Goal: Task Accomplishment & Management: Use online tool/utility

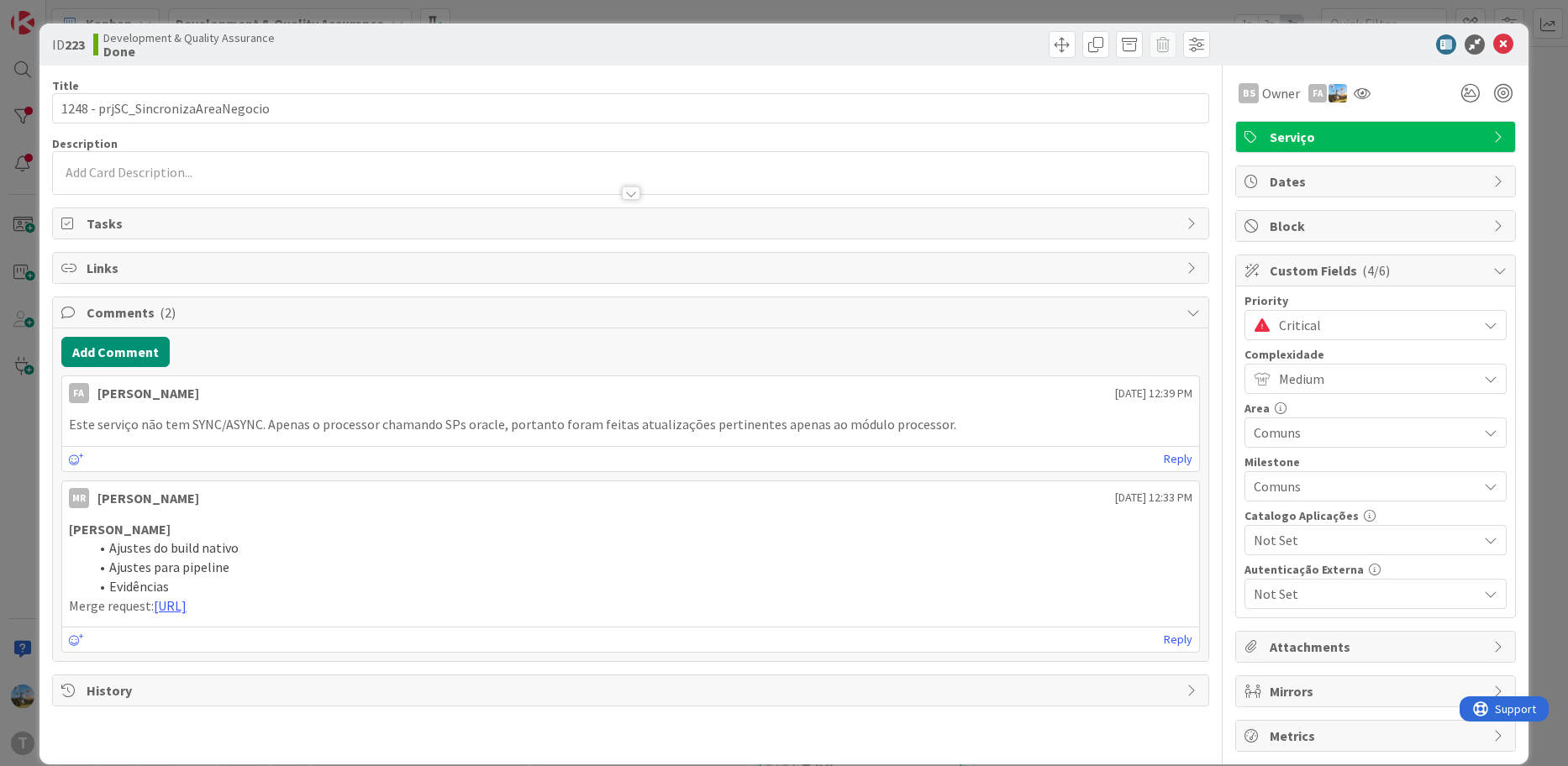
click at [1360, 321] on span "Critical" at bounding box center [1373, 325] width 190 height 24
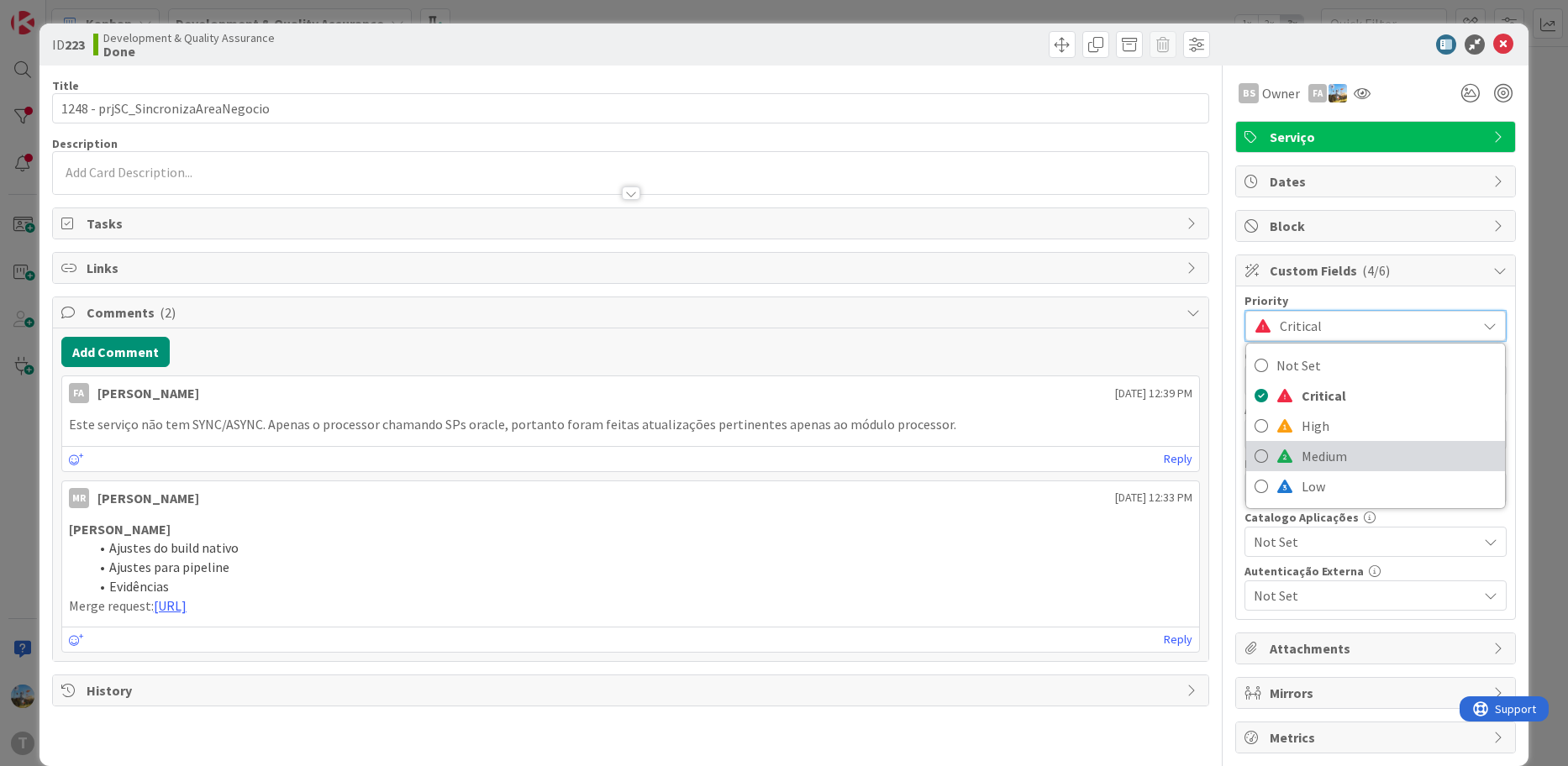
click at [1345, 447] on span "Medium" at bounding box center [1398, 456] width 195 height 26
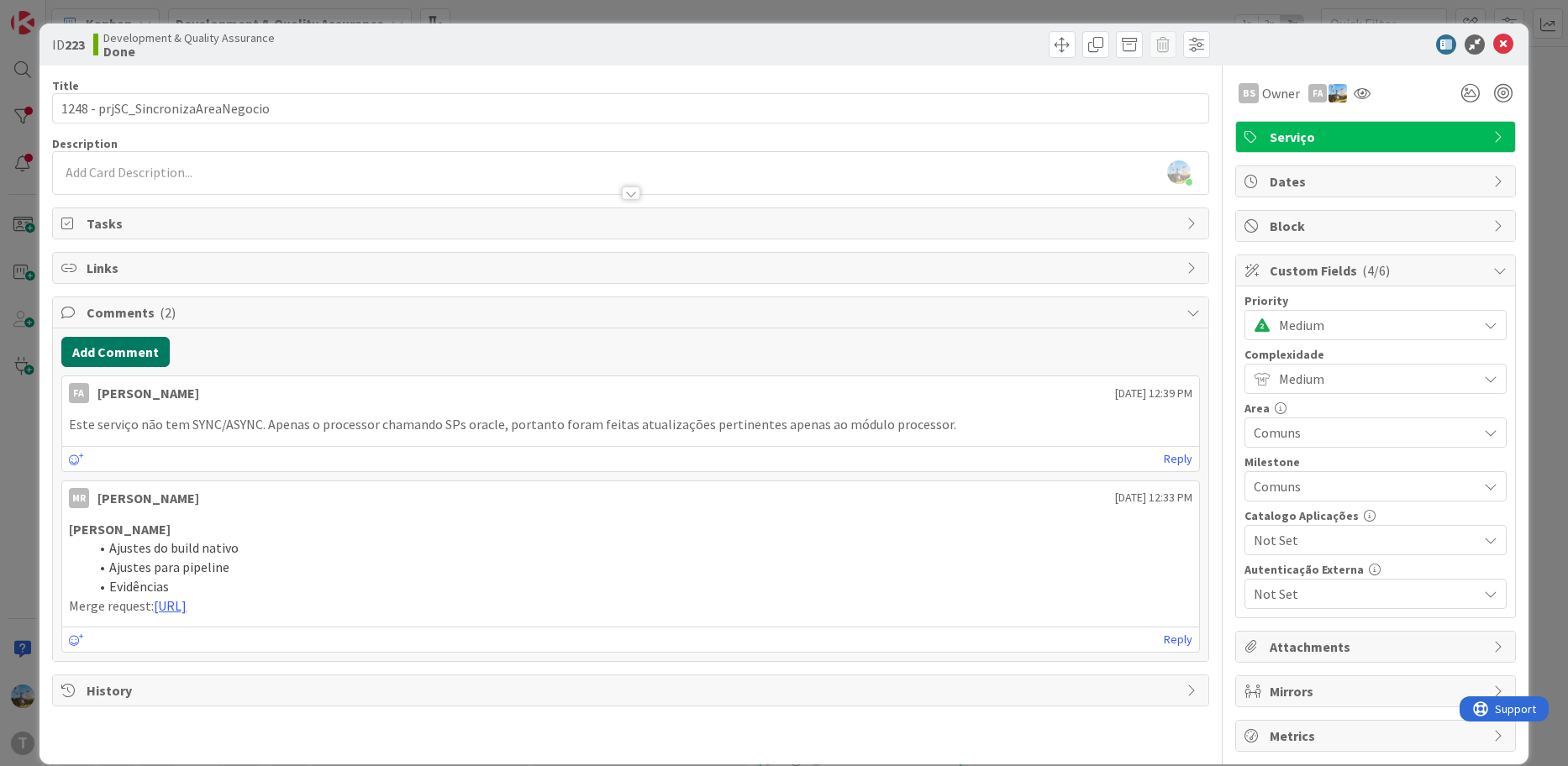
click at [106, 362] on button "Add Comment" at bounding box center [116, 351] width 109 height 31
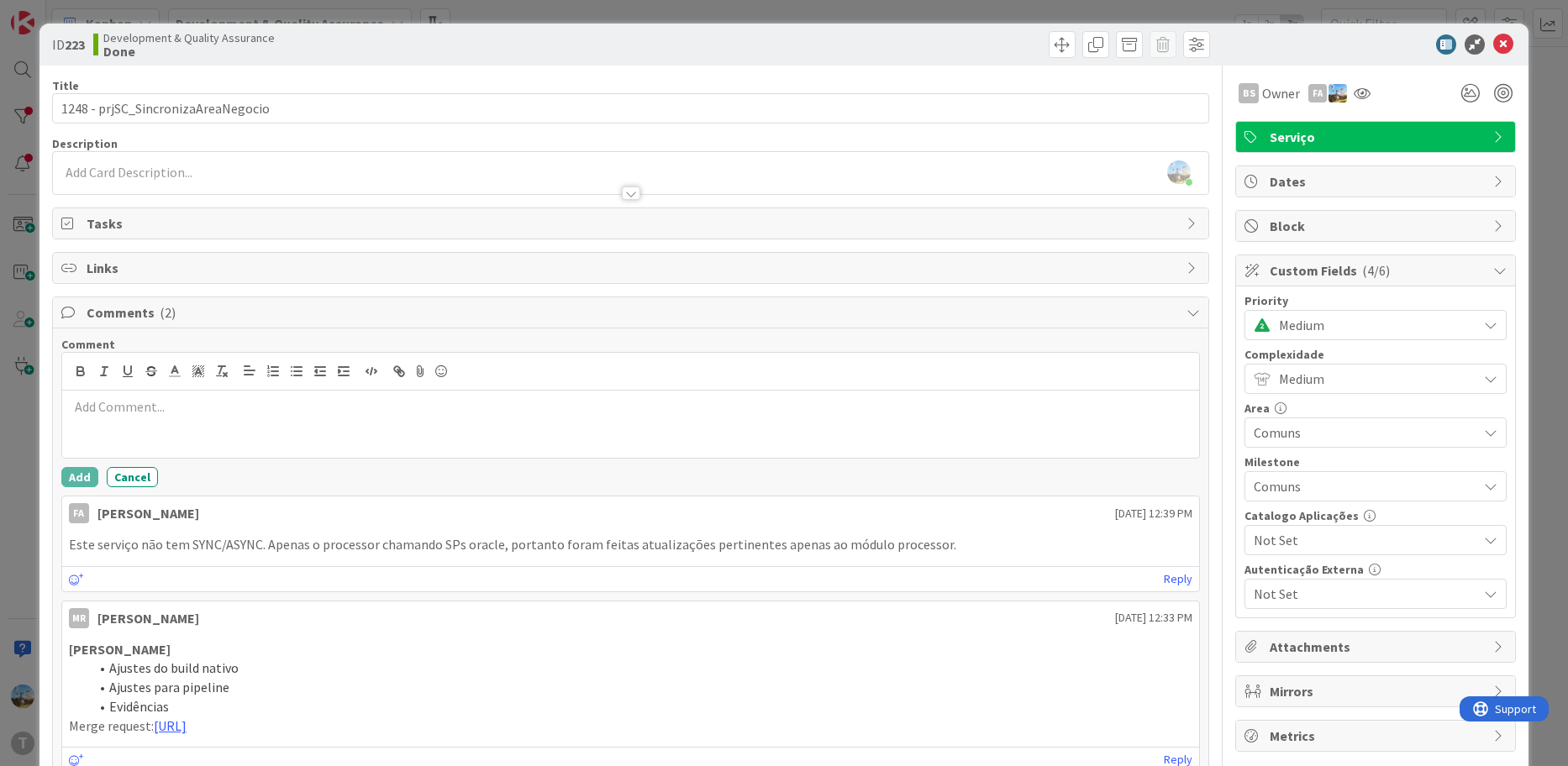
click at [295, 409] on p at bounding box center [631, 407] width 1125 height 20
click at [75, 476] on button "Add" at bounding box center [79, 477] width 37 height 20
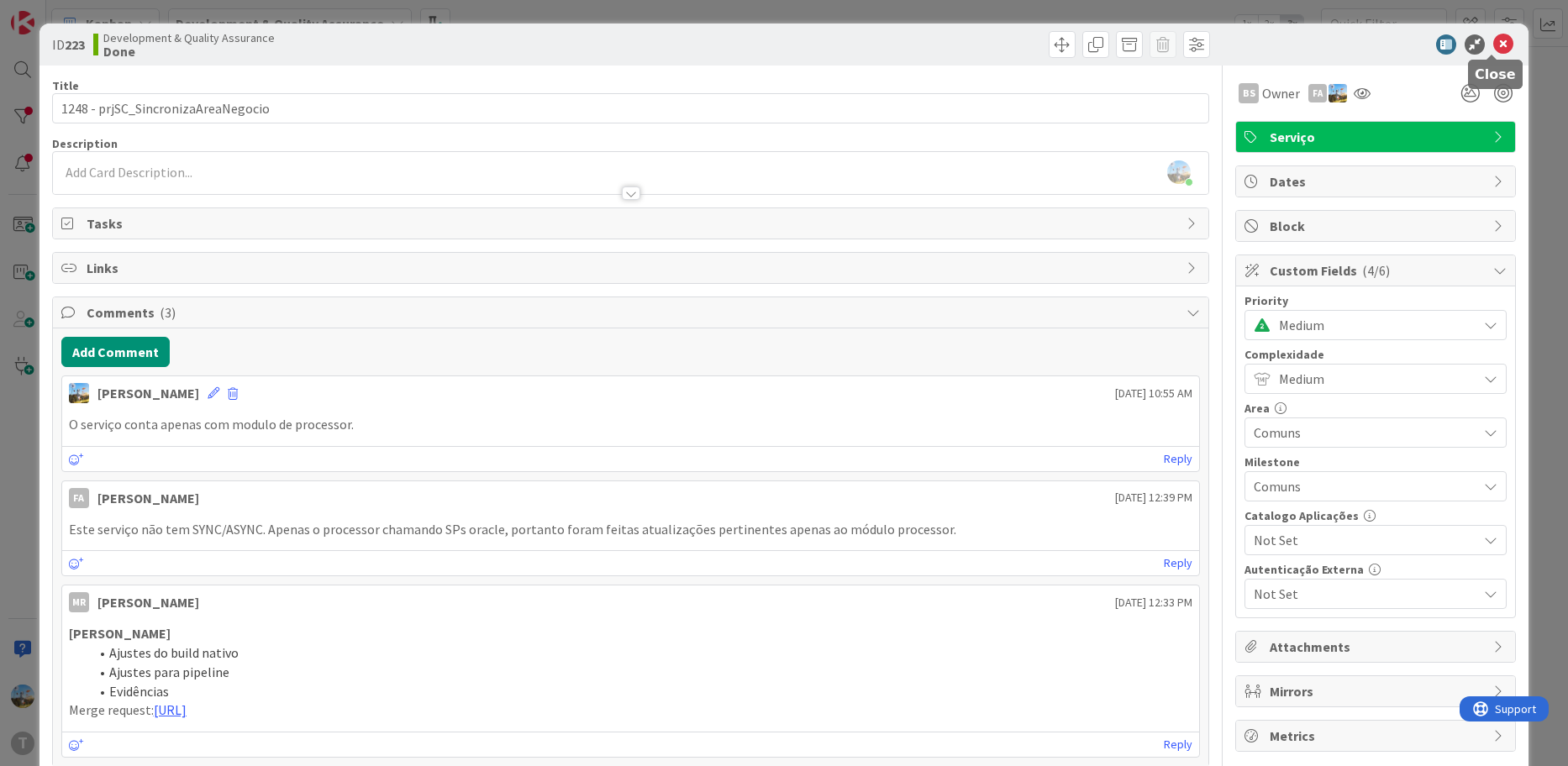
click at [1495, 48] on icon at bounding box center [1503, 44] width 20 height 20
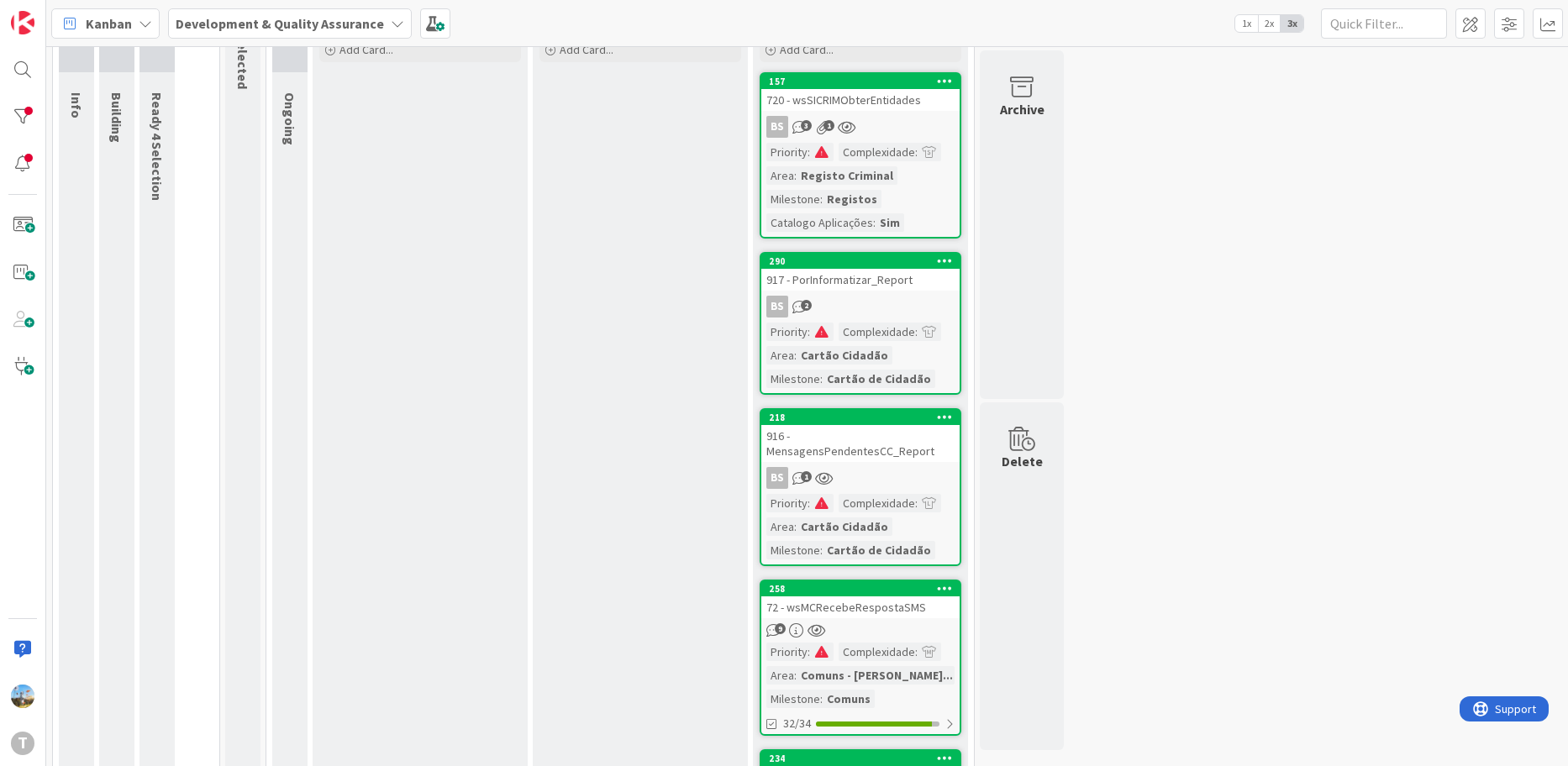
scroll to position [126, 0]
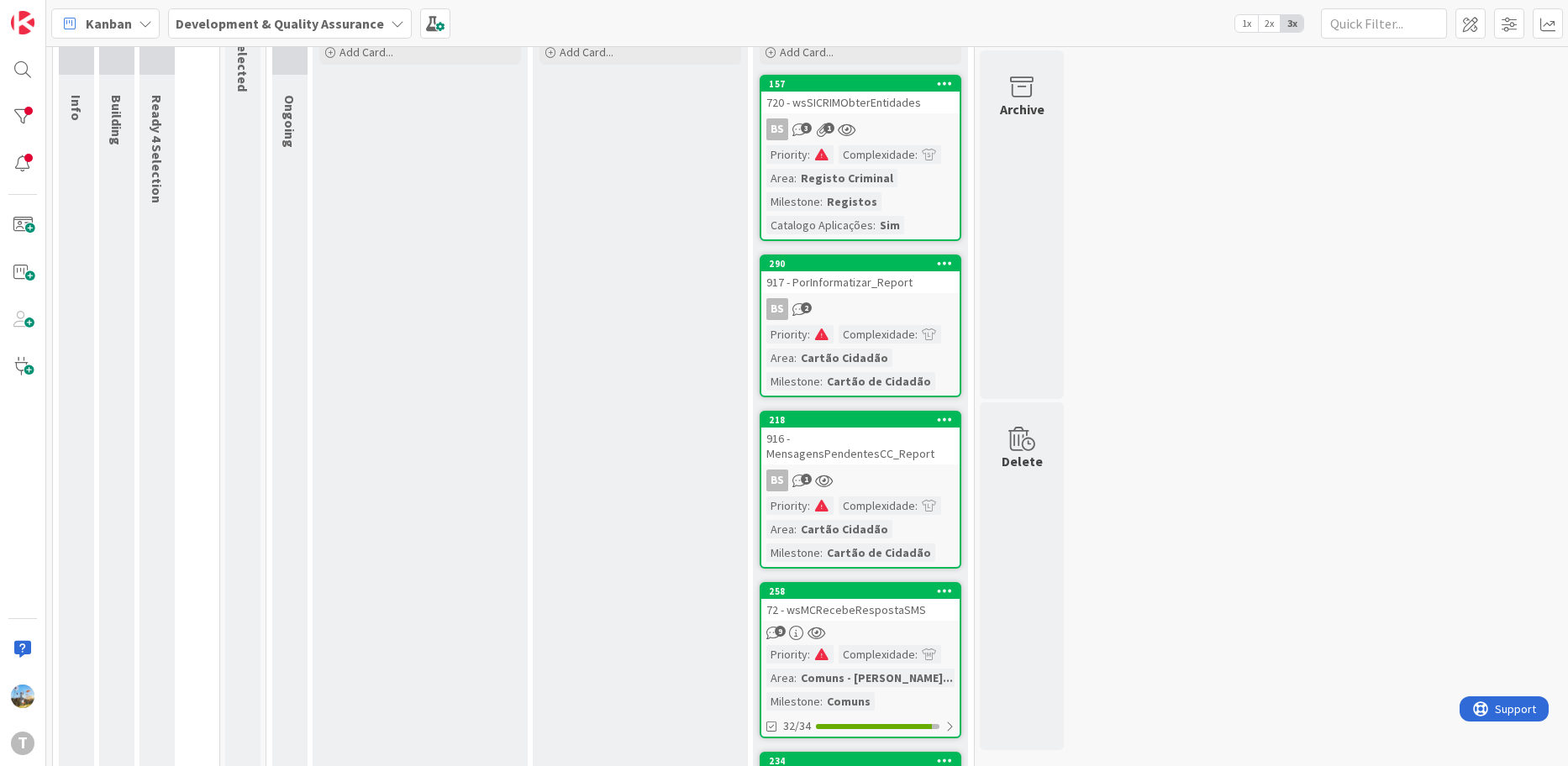
click at [901, 300] on div "BS 2" at bounding box center [860, 309] width 198 height 22
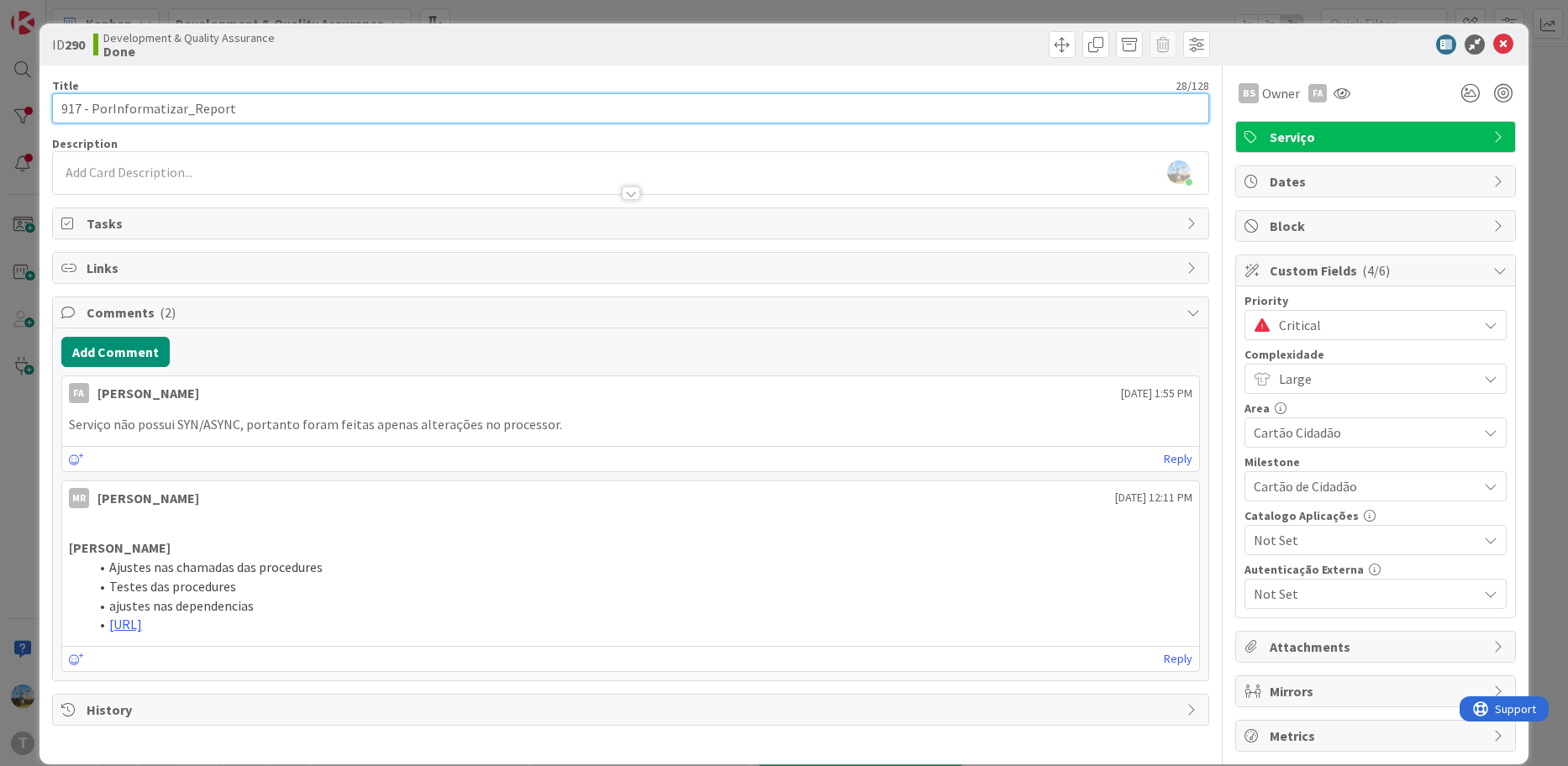
click at [169, 105] on input "917 - PorInformatizar_Report" at bounding box center [631, 108] width 1158 height 31
drag, startPoint x: 176, startPoint y: 108, endPoint x: 93, endPoint y: 105, distance: 83.1
click at [93, 105] on input "917 - PorInformatizar_Report" at bounding box center [631, 108] width 1158 height 31
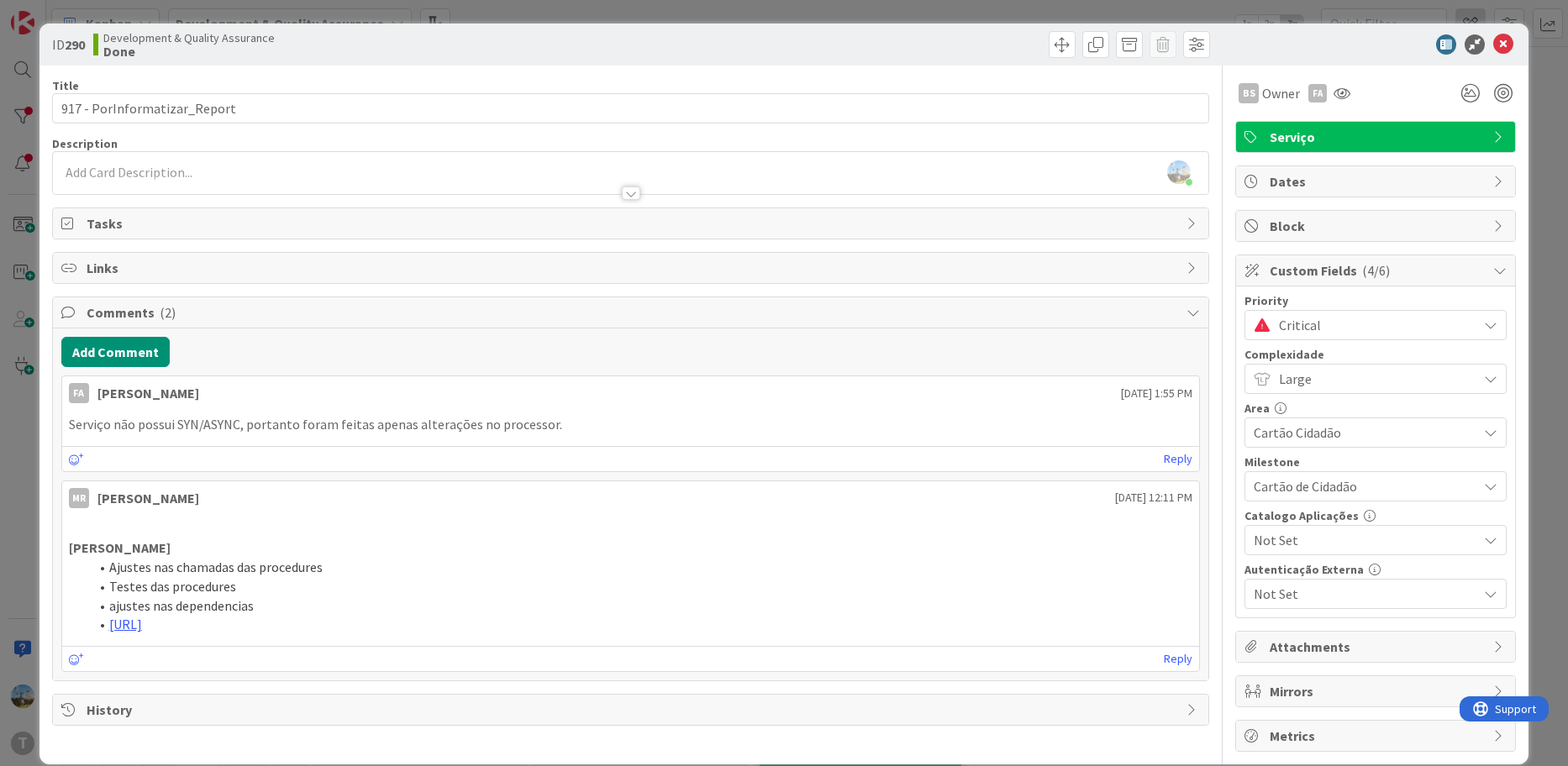
click at [1493, 36] on icon at bounding box center [1503, 44] width 20 height 20
